Goal: Obtain resource: Download file/media

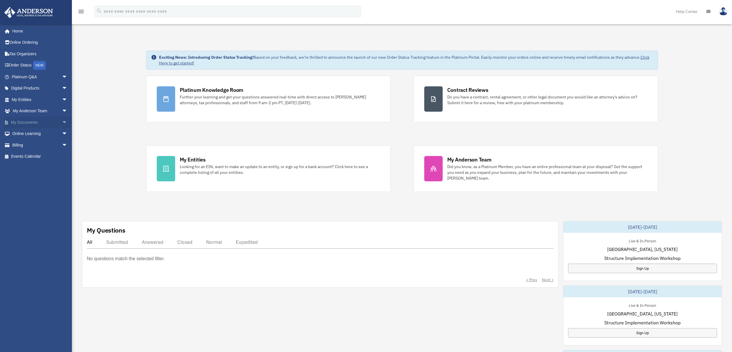
click at [41, 122] on link "My Documents arrow_drop_down" at bounding box center [40, 122] width 72 height 12
click at [62, 122] on span "arrow_drop_down" at bounding box center [68, 122] width 12 height 12
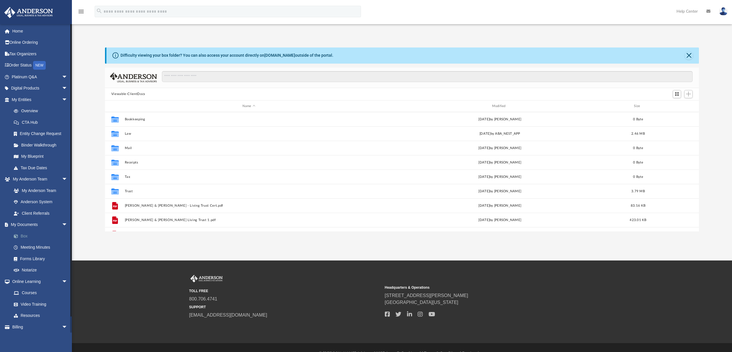
scroll to position [127, 589]
click at [31, 238] on link "Box" at bounding box center [42, 236] width 68 height 12
click at [22, 237] on link "Box" at bounding box center [42, 236] width 68 height 12
click at [17, 235] on span at bounding box center [19, 236] width 4 height 4
click at [25, 235] on link "Box" at bounding box center [42, 236] width 68 height 12
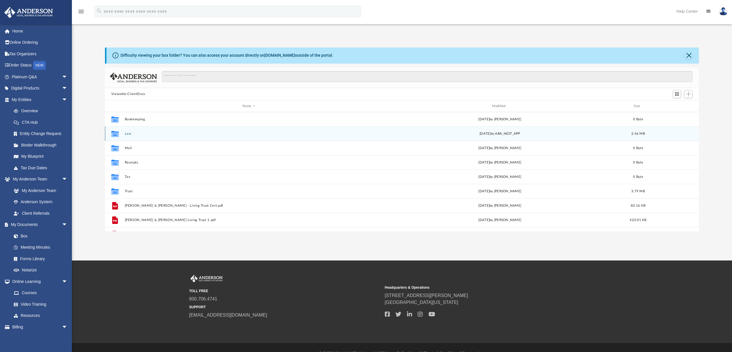
click at [136, 132] on button "Law" at bounding box center [249, 134] width 248 height 4
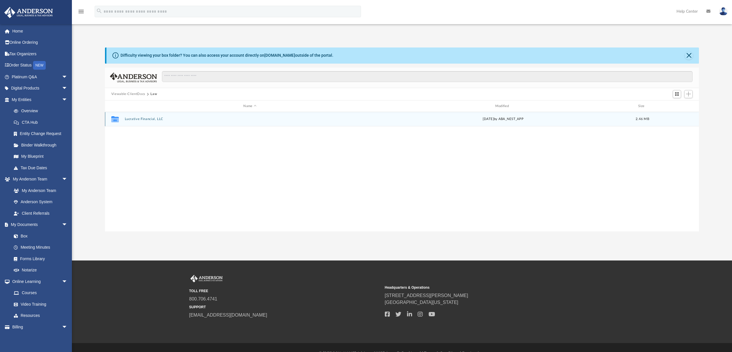
click at [158, 120] on button "Lucrative Financial, LLC" at bounding box center [250, 119] width 250 height 4
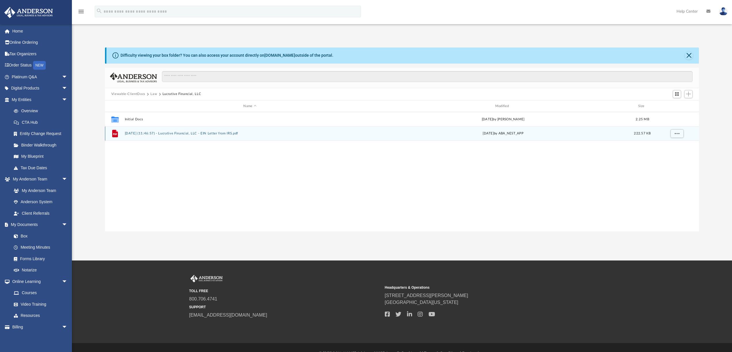
click at [139, 133] on button "[DATE] (11:46:57) - Lucrative Financial, LLC - EIN Letter from IRS.pdf" at bounding box center [250, 134] width 250 height 4
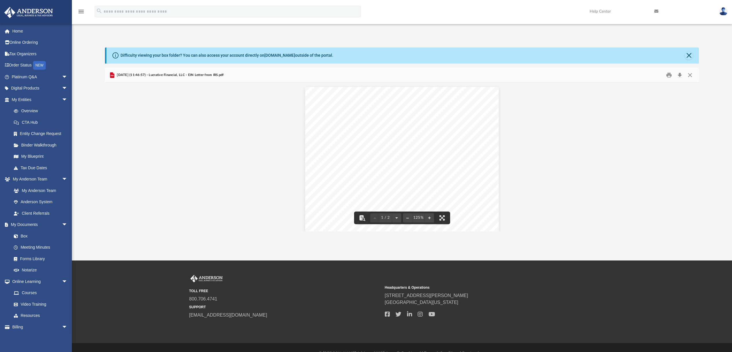
click at [636, 141] on div "Document Viewer" at bounding box center [402, 345] width 594 height 524
click at [191, 142] on div "Document Viewer" at bounding box center [402, 345] width 594 height 524
click at [110, 75] on icon "Preview" at bounding box center [112, 75] width 4 height 6
click at [545, 193] on div "Document Viewer" at bounding box center [402, 345] width 594 height 524
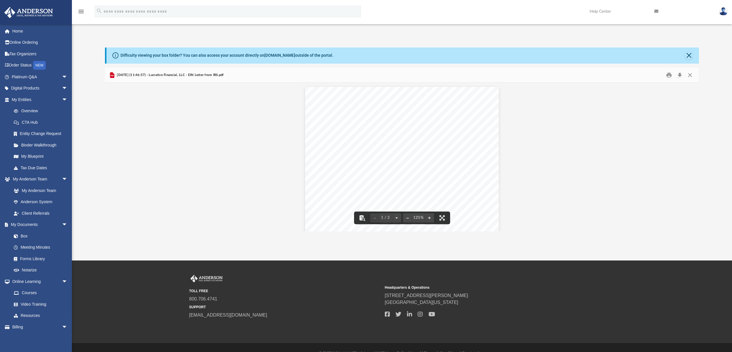
click at [494, 97] on div "Page 1" at bounding box center [402, 213] width 194 height 253
click at [233, 121] on div "Document Viewer" at bounding box center [402, 345] width 594 height 524
click at [159, 76] on span "2025.07.29 (11:46:57) - Lucrative Financial, LLC - EIN Letter from IRS.pdf" at bounding box center [170, 74] width 108 height 5
drag, startPoint x: 699, startPoint y: 123, endPoint x: 665, endPoint y: 234, distance: 115.9
click at [694, 231] on div "Document Viewer" at bounding box center [402, 157] width 594 height 148
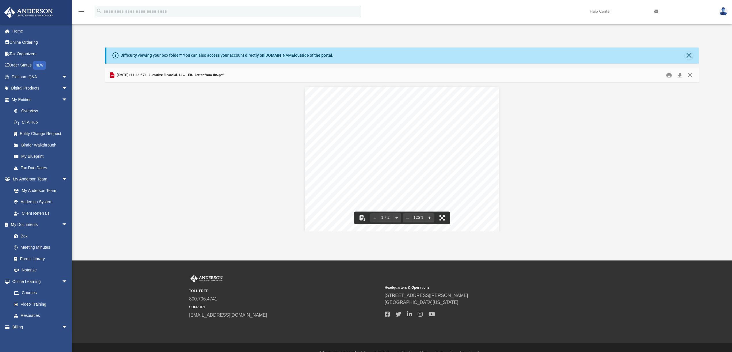
click at [251, 164] on div "Document Viewer" at bounding box center [402, 345] width 594 height 524
click at [17, 234] on span at bounding box center [19, 236] width 4 height 4
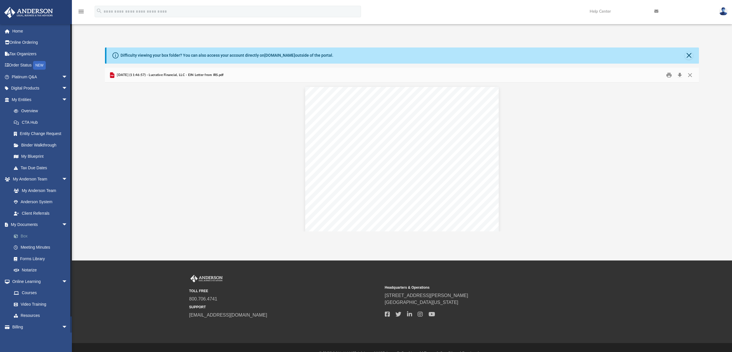
click at [17, 234] on span at bounding box center [19, 236] width 4 height 4
click at [26, 235] on link "Box" at bounding box center [42, 236] width 68 height 12
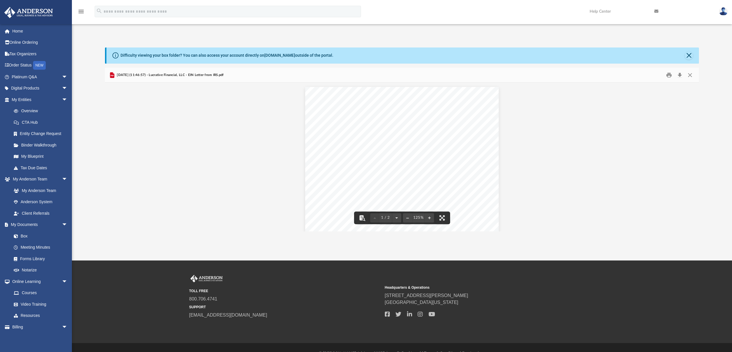
click at [134, 80] on div "2025.07.29 (11:46:57) - Lucrative Financial, LLC - EIN Letter from IRS.pdf" at bounding box center [402, 75] width 594 height 15
click at [134, 78] on div "2025.07.29 (11:46:57) - Lucrative Financial, LLC - EIN Letter from IRS.pdf" at bounding box center [166, 75] width 115 height 7
click at [30, 235] on link "Box" at bounding box center [42, 236] width 68 height 12
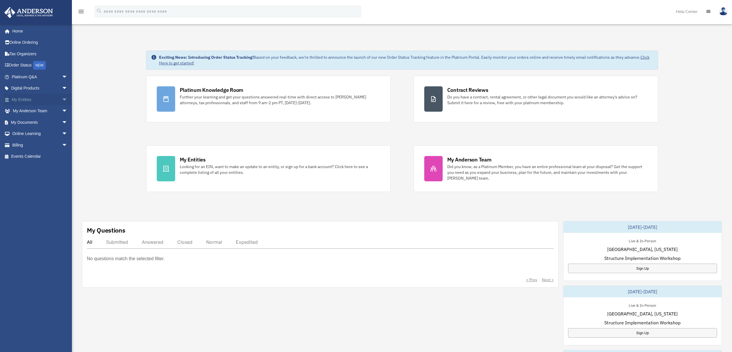
click at [31, 101] on link "My Entities arrow_drop_down" at bounding box center [40, 100] width 72 height 12
click at [62, 99] on span "arrow_drop_down" at bounding box center [68, 100] width 12 height 12
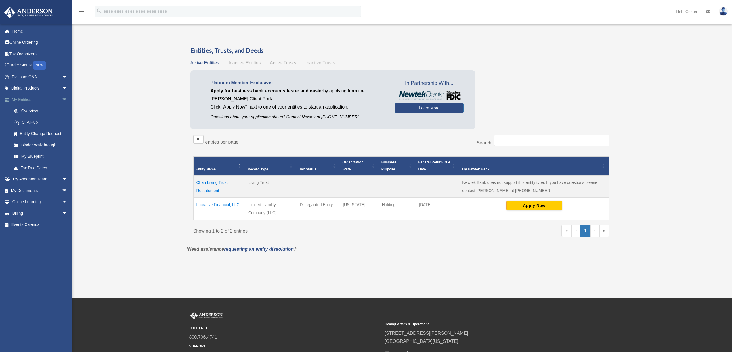
click at [28, 99] on link "My Entities arrow_drop_down" at bounding box center [40, 100] width 72 height 12
click at [28, 188] on link "My Documents arrow_drop_down" at bounding box center [40, 191] width 72 height 12
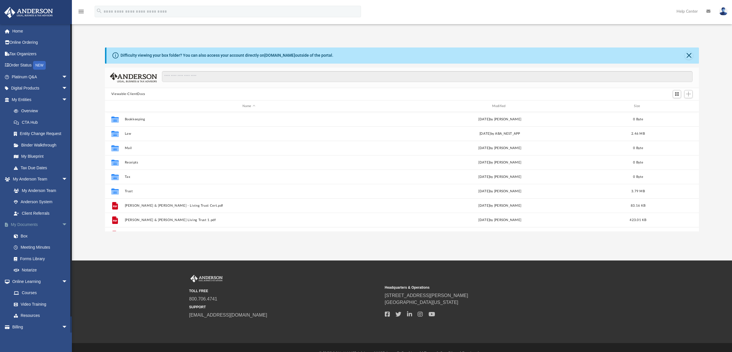
scroll to position [127, 589]
click at [22, 235] on link "Box" at bounding box center [42, 236] width 68 height 12
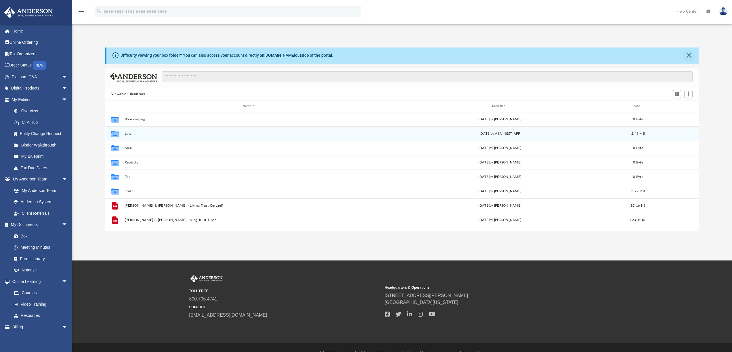
click at [129, 133] on button "Law" at bounding box center [249, 134] width 248 height 4
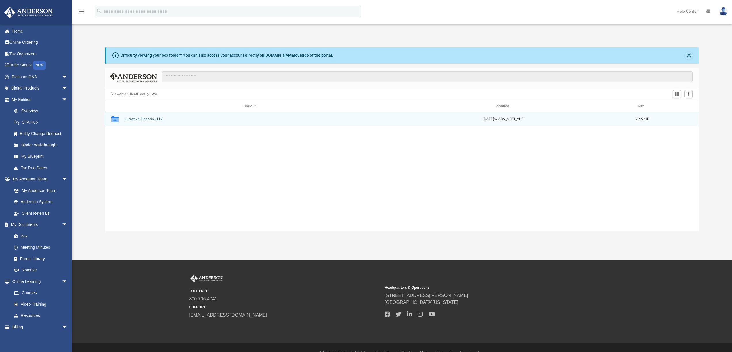
click at [118, 120] on icon "grid" at bounding box center [114, 120] width 7 height 5
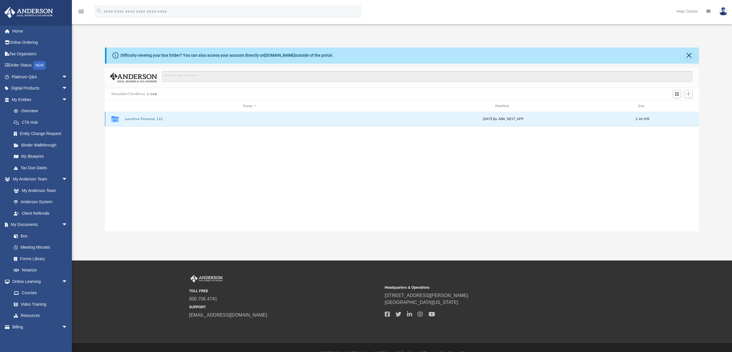
click at [118, 120] on icon "grid" at bounding box center [114, 120] width 7 height 5
click at [198, 118] on button "Lucrative Financial, LLC" at bounding box center [250, 119] width 250 height 4
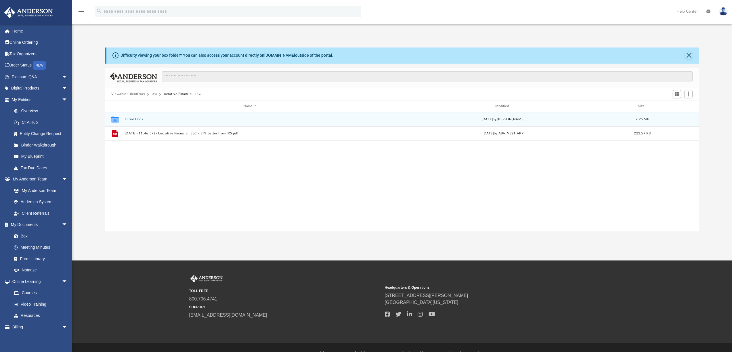
click at [142, 120] on button "Initial Docs" at bounding box center [250, 119] width 250 height 4
click at [158, 121] on button "Lucrative Financial, LLC - Binder Documents - DocuSigned.pdf" at bounding box center [250, 119] width 250 height 4
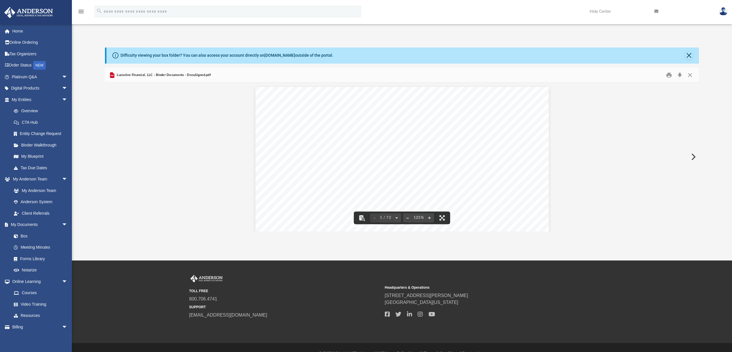
scroll to position [12, 0]
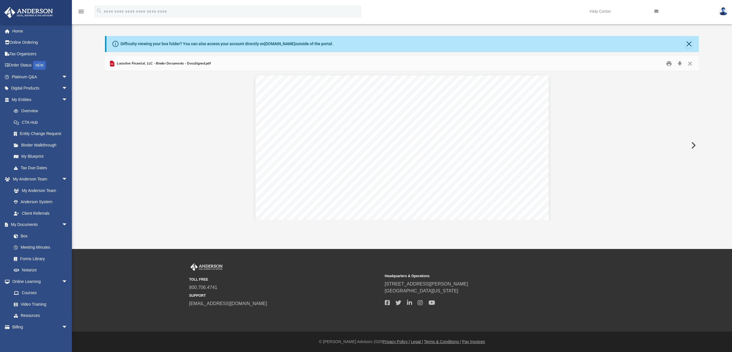
click at [692, 145] on button "Preview" at bounding box center [692, 145] width 13 height 16
click at [679, 62] on button "Download" at bounding box center [679, 63] width 10 height 9
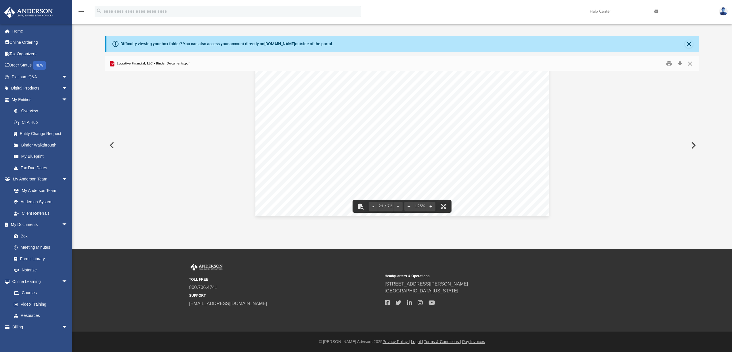
scroll to position [8017, 0]
drag, startPoint x: 578, startPoint y: 170, endPoint x: 584, endPoint y: 163, distance: 9.4
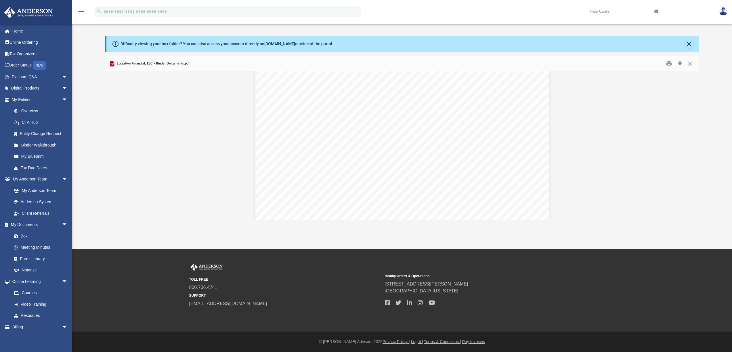
scroll to position [13687, 0]
click at [628, 110] on div "Operating Agreement of Lucrative Financial, LLC Page 16 of 43 Section 10.06 Oth…" at bounding box center [402, 272] width 594 height 27777
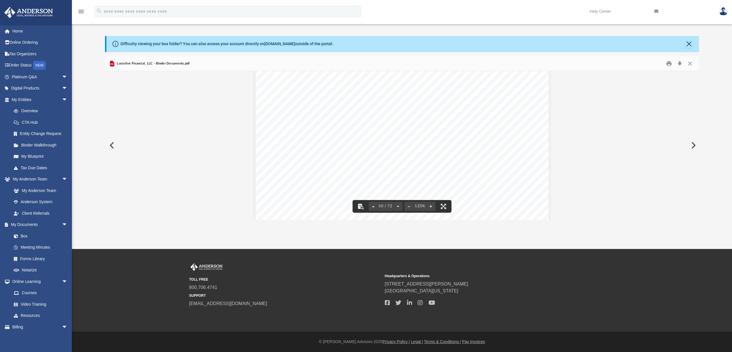
drag, startPoint x: 651, startPoint y: 187, endPoint x: 648, endPoint y: 202, distance: 14.7
click at [483, 111] on span "if received by the sending party. If no return receipt is provided, the effecti…" at bounding box center [406, 111] width 216 height 6
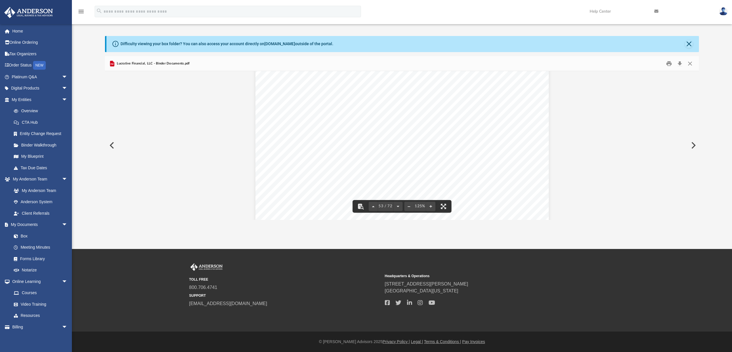
drag, startPoint x: 585, startPoint y: 90, endPoint x: 599, endPoint y: 95, distance: 14.5
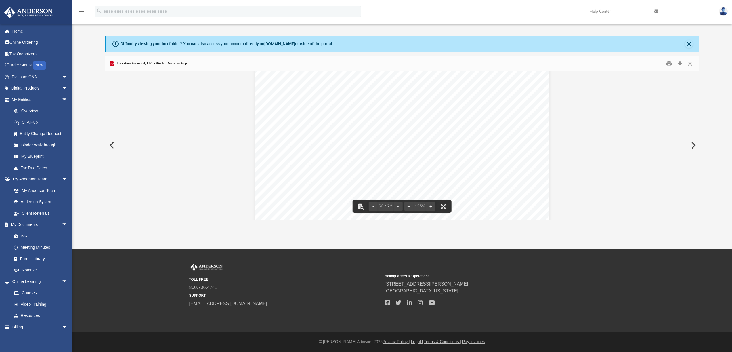
drag, startPoint x: 599, startPoint y: 170, endPoint x: 660, endPoint y: 194, distance: 65.8
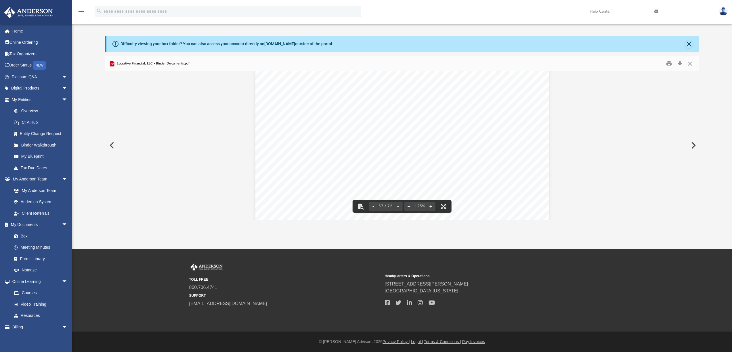
scroll to position [21819, 0]
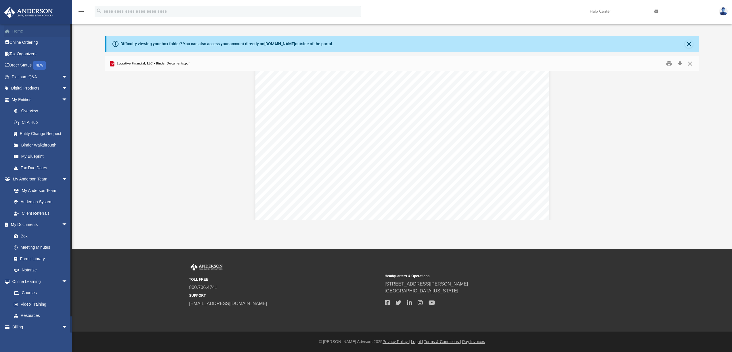
click at [31, 29] on link "Home" at bounding box center [40, 31] width 72 height 12
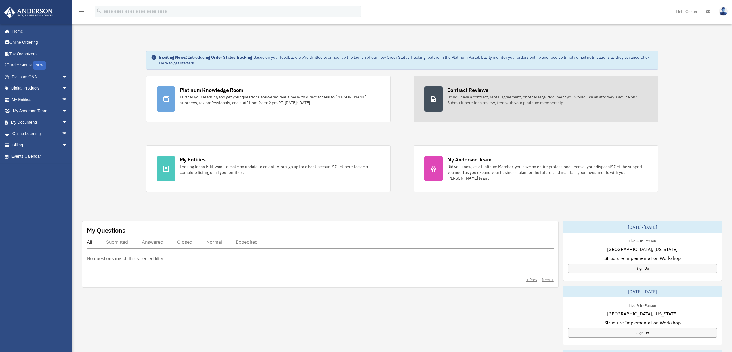
click at [438, 108] on div at bounding box center [433, 98] width 18 height 25
click at [431, 95] on icon at bounding box center [433, 98] width 7 height 7
click at [476, 101] on div "Do you have a contract, rental agreement, or other legal document you would lik…" at bounding box center [547, 100] width 200 height 12
click at [430, 102] on icon at bounding box center [433, 98] width 7 height 7
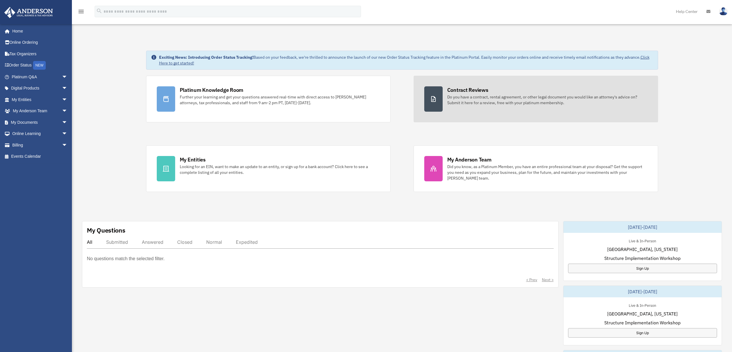
click at [430, 102] on icon at bounding box center [433, 98] width 7 height 7
click at [435, 99] on icon at bounding box center [433, 98] width 7 height 7
click at [435, 99] on icon at bounding box center [433, 99] width 5 height 6
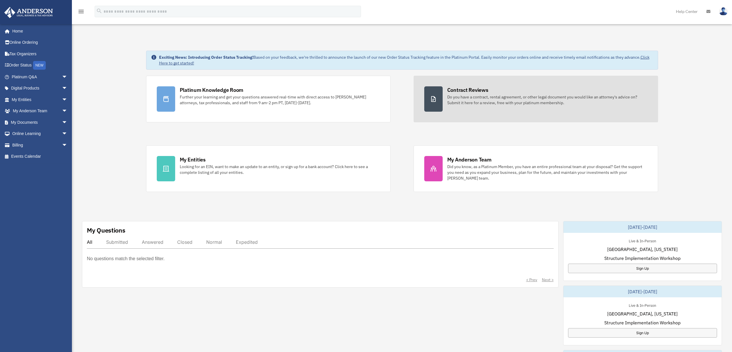
click at [529, 94] on div "Contract Reviews Do you have a contract, rental agreement, or other legal docum…" at bounding box center [547, 95] width 200 height 19
click at [434, 95] on div at bounding box center [433, 98] width 18 height 25
click at [434, 102] on icon at bounding box center [433, 99] width 5 height 6
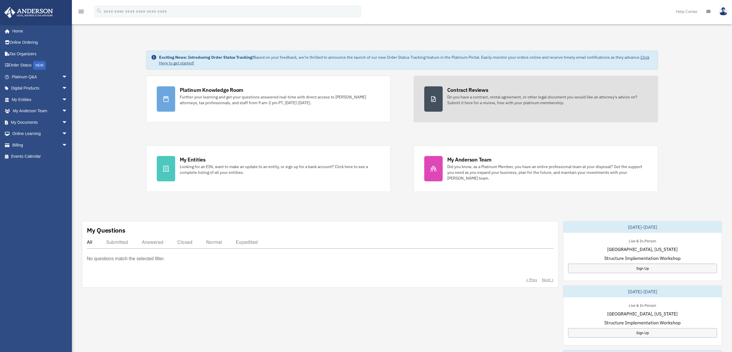
click at [434, 102] on icon at bounding box center [433, 99] width 5 height 6
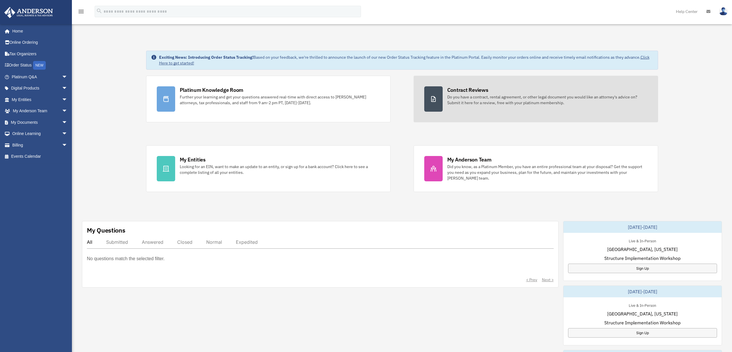
click at [434, 102] on icon at bounding box center [433, 99] width 5 height 6
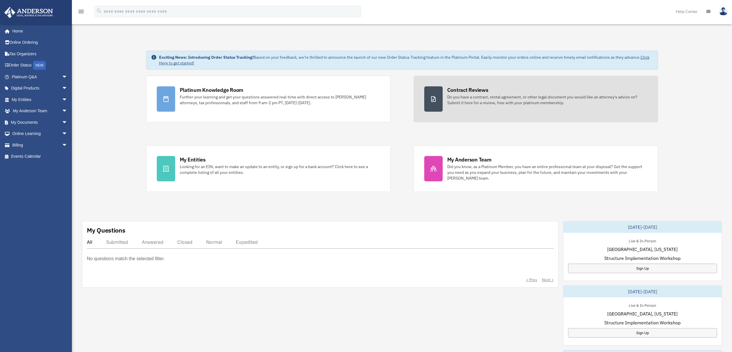
click at [502, 116] on link "Contract Reviews Do you have a contract, rental agreement, or other legal docum…" at bounding box center [535, 99] width 244 height 47
click at [470, 110] on link "Contract Reviews Do you have a contract, rental agreement, or other legal docum…" at bounding box center [535, 99] width 244 height 47
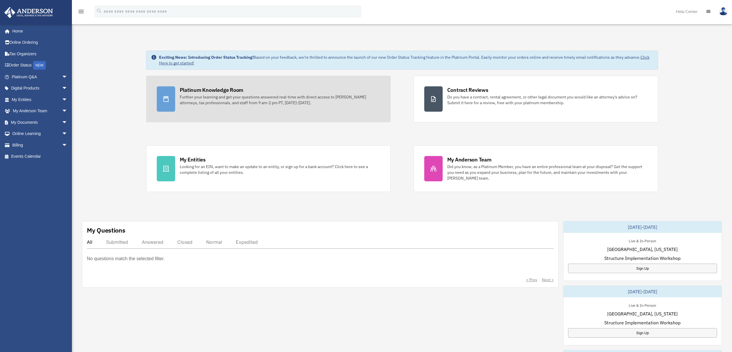
click at [204, 101] on div "Further your learning and get your questions answered real-time with direct acc…" at bounding box center [280, 100] width 200 height 12
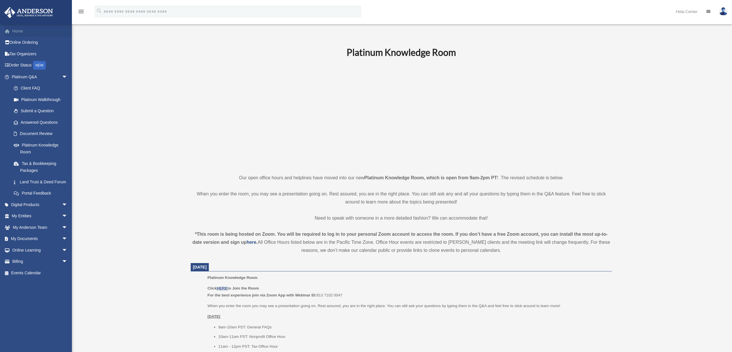
click at [31, 35] on link "Home" at bounding box center [40, 31] width 72 height 12
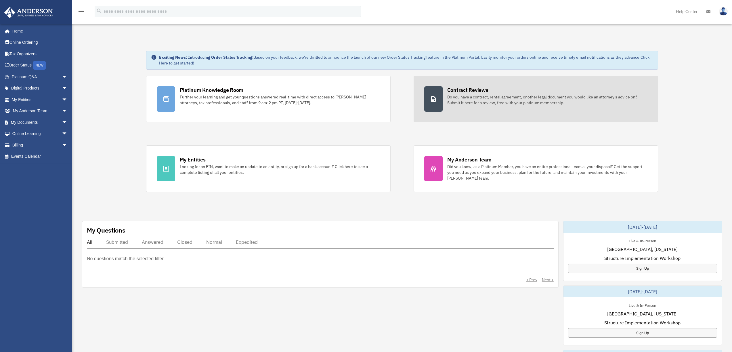
click at [433, 97] on icon at bounding box center [433, 98] width 7 height 7
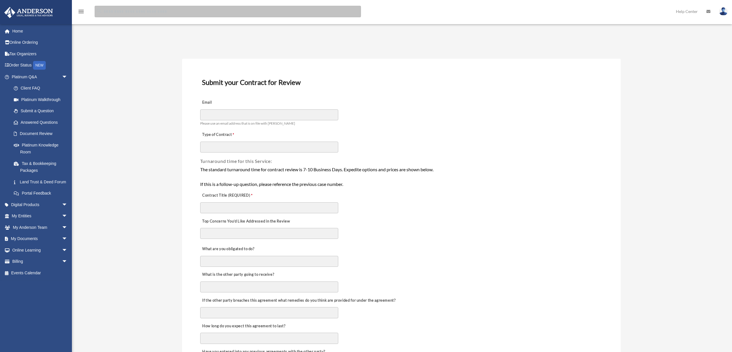
click at [171, 10] on input "search" at bounding box center [228, 12] width 266 height 12
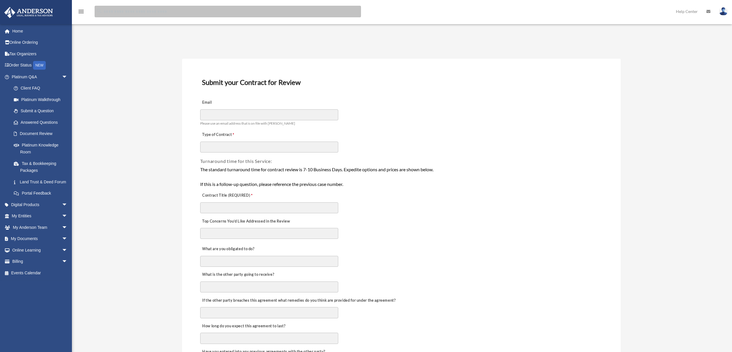
click at [249, 10] on input "search" at bounding box center [228, 12] width 266 height 12
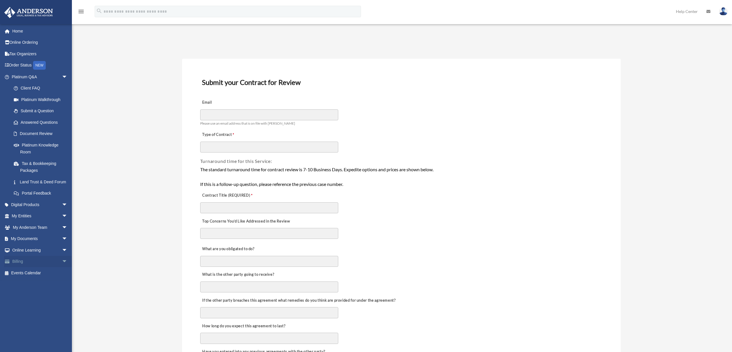
click at [20, 267] on link "Billing arrow_drop_down" at bounding box center [40, 262] width 72 height 12
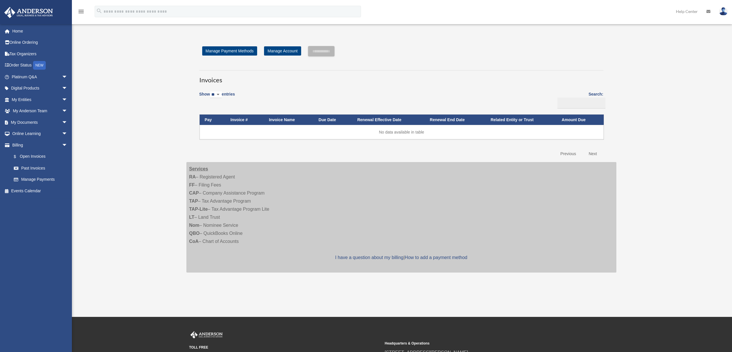
click at [96, 200] on div "Open Invoices [EMAIL_ADDRESS][DOMAIN_NAME] Sign Out [EMAIL_ADDRESS][DOMAIN_NAME…" at bounding box center [366, 158] width 732 height 258
click at [24, 34] on link "Home" at bounding box center [40, 31] width 72 height 12
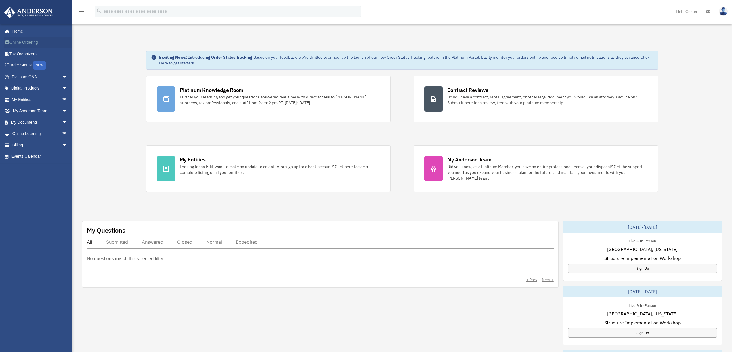
click at [23, 43] on link "Online Ordering" at bounding box center [40, 43] width 72 height 12
